Goal: Go to known website: Access a specific website the user already knows

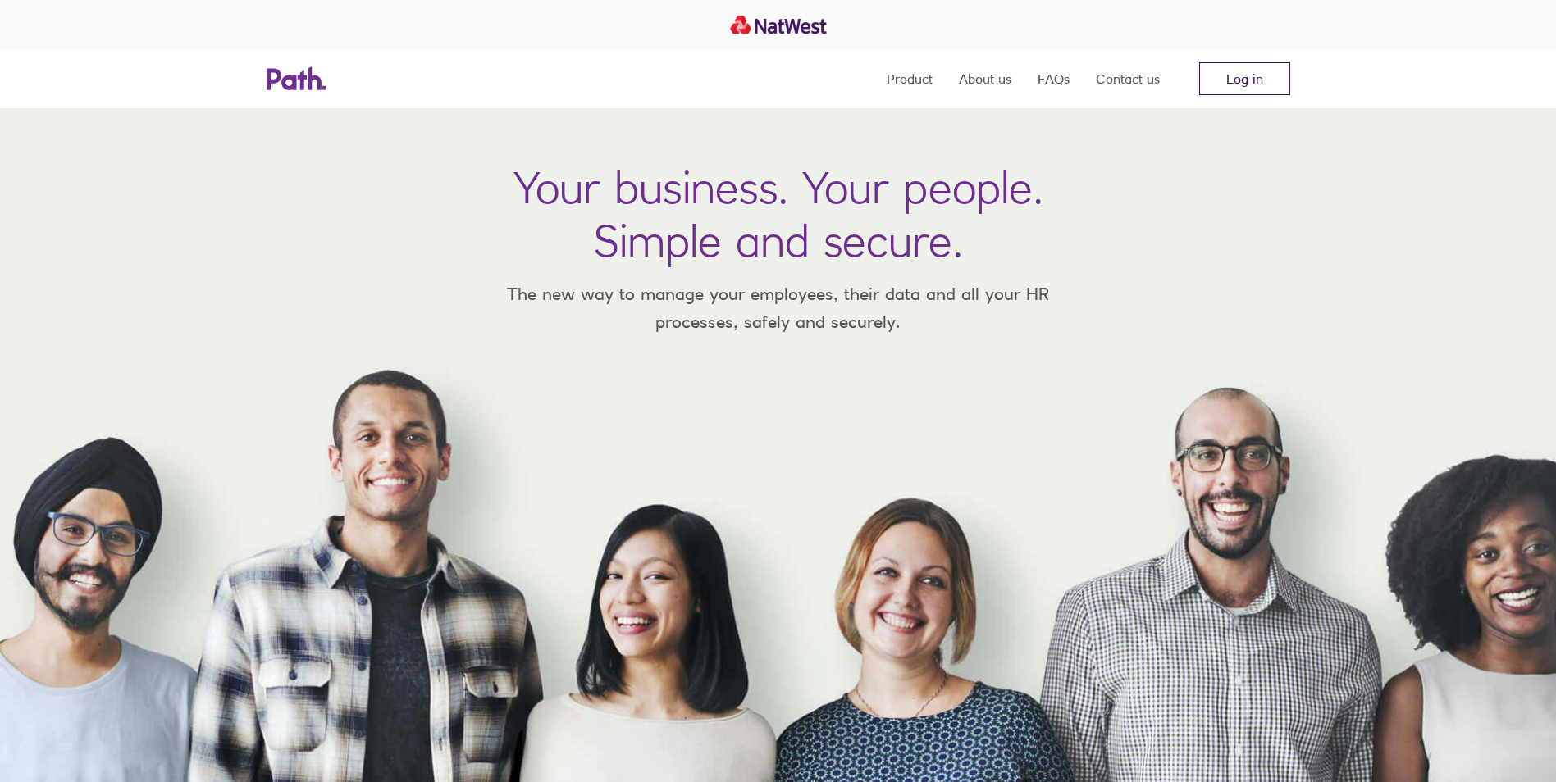
click at [1271, 77] on link "Log in" at bounding box center [1244, 78] width 91 height 33
click at [1256, 79] on link "Log in" at bounding box center [1244, 78] width 91 height 33
